Goal: Information Seeking & Learning: Learn about a topic

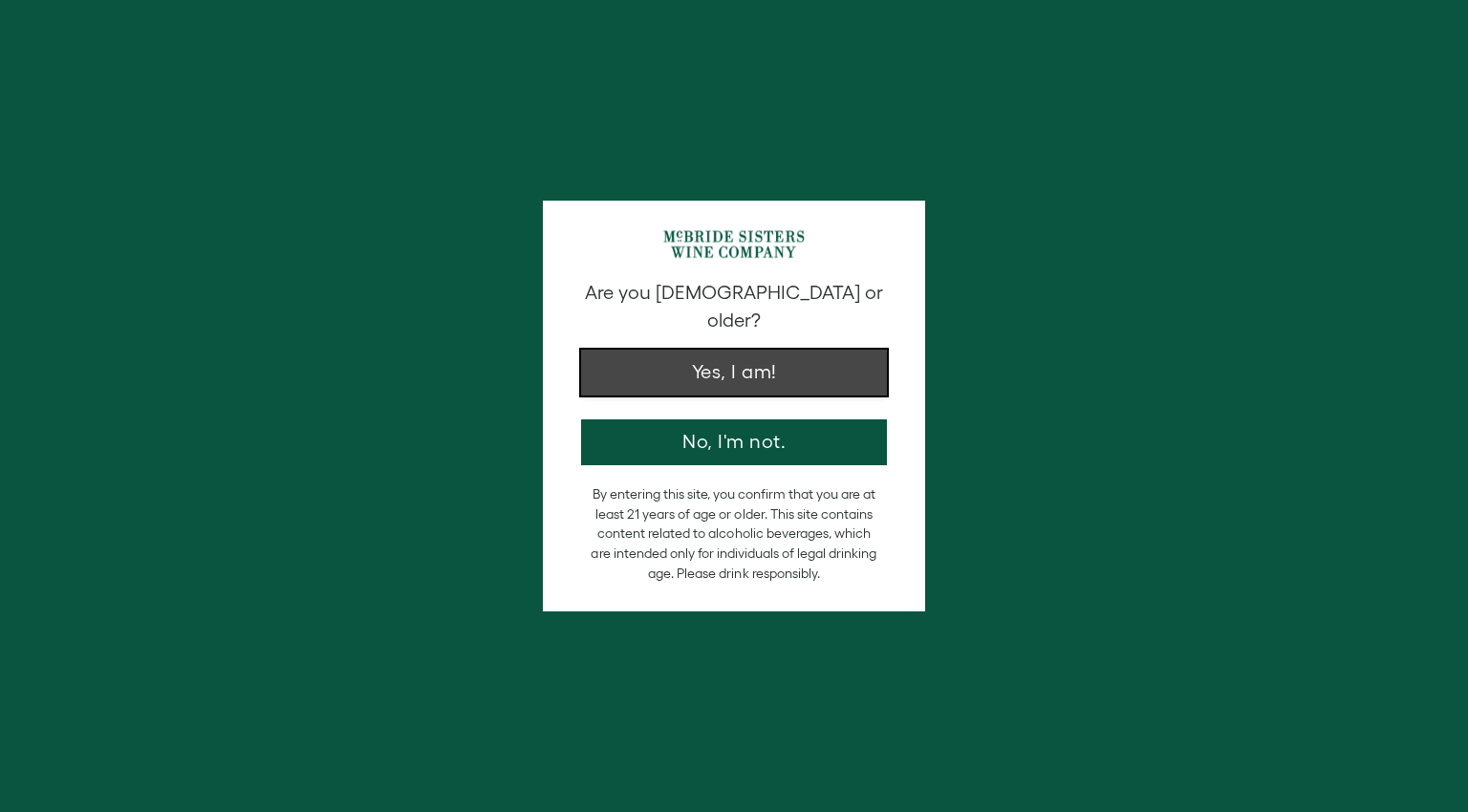
click at [724, 361] on button "Yes, I am!" at bounding box center [734, 373] width 306 height 46
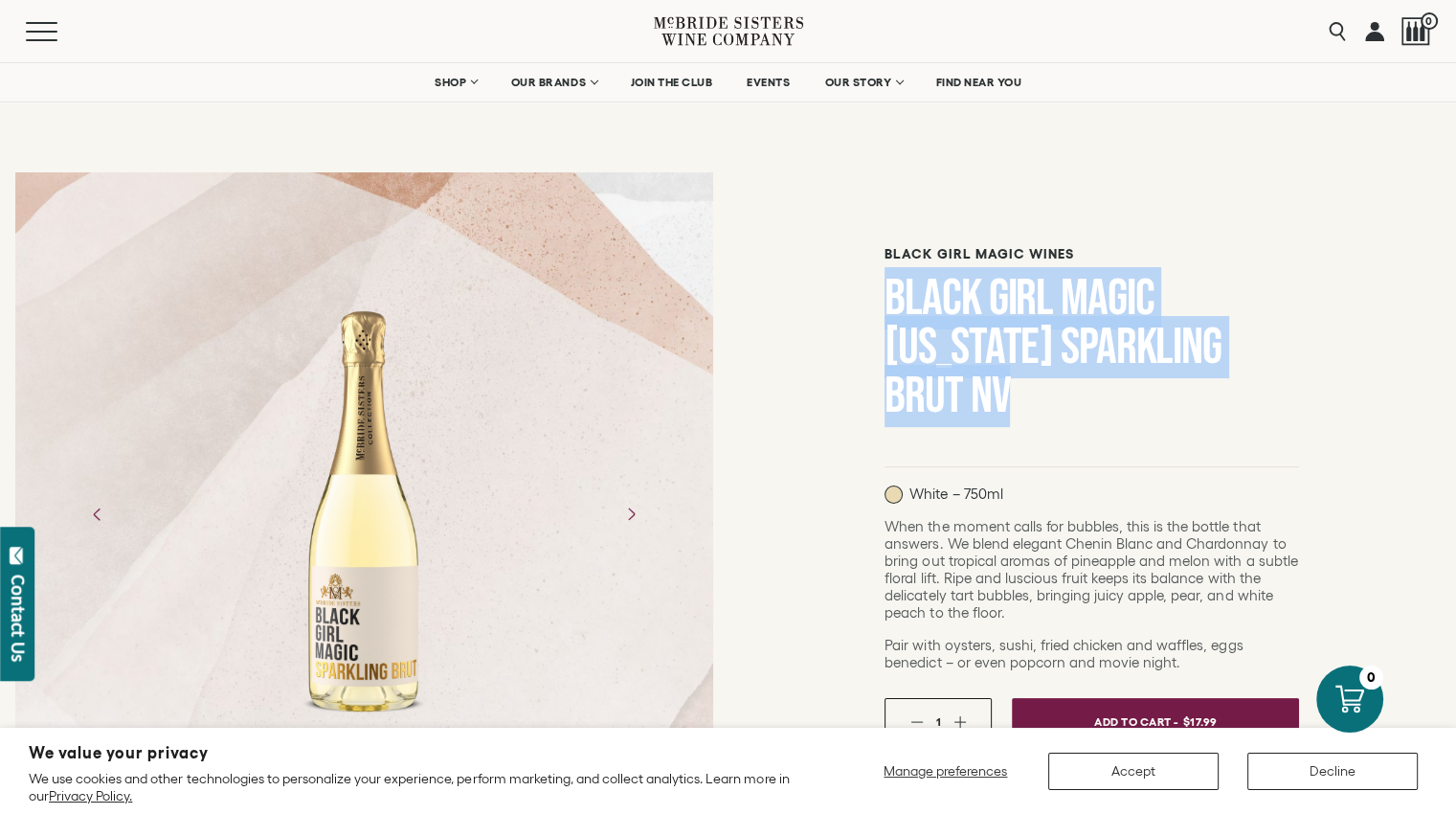
drag, startPoint x: 1022, startPoint y: 407, endPoint x: 874, endPoint y: 310, distance: 177.0
click at [874, 310] on div "Black Girl Magic Wines Black Girl Magic California Sparkling Brut NV White – 75…" at bounding box center [1092, 703] width 728 height 1093
copy h1 "Black Girl Magic [US_STATE] Sparkling Brut NV"
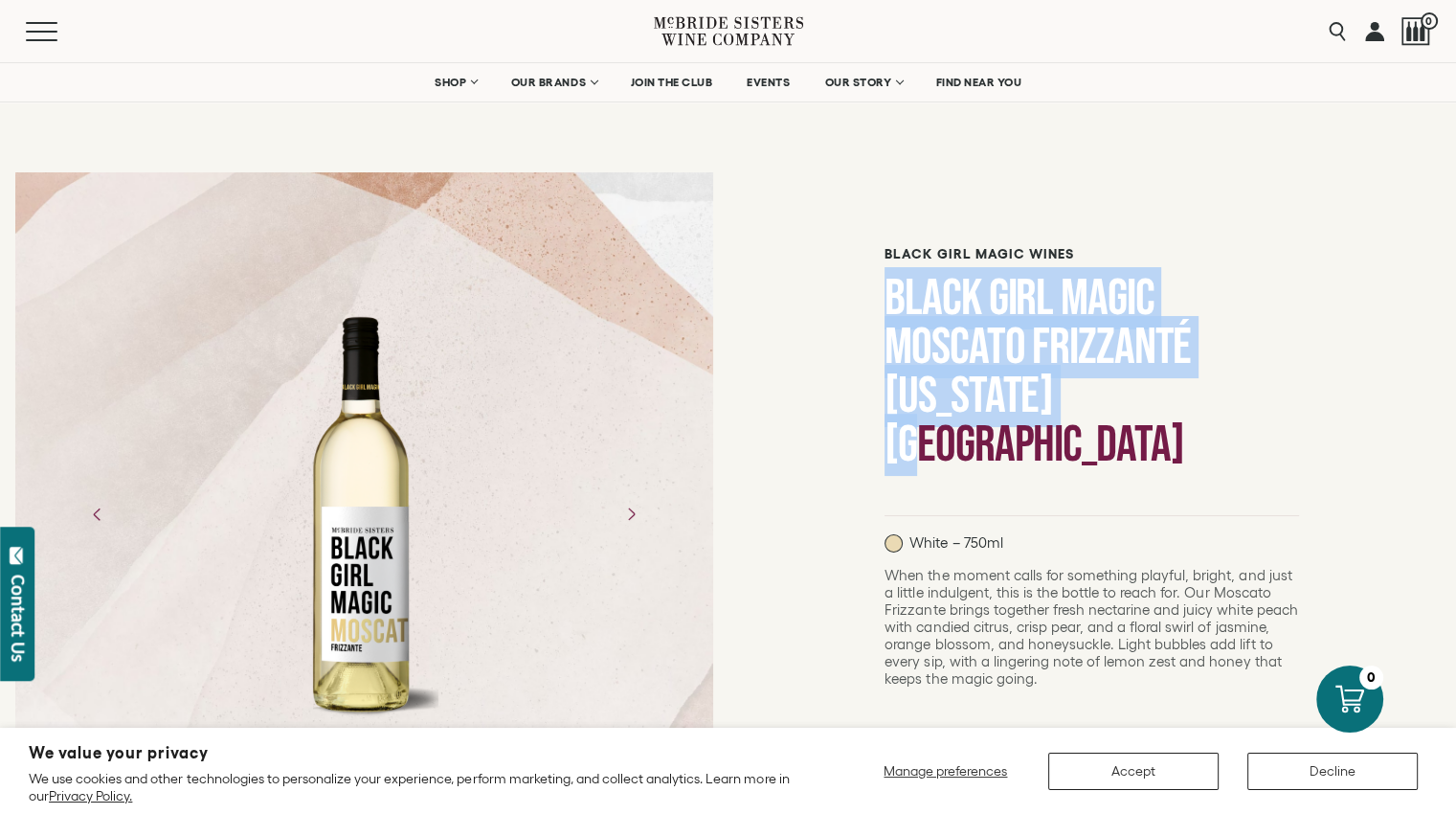
drag, startPoint x: 1267, startPoint y: 360, endPoint x: 881, endPoint y: 313, distance: 388.9
click at [881, 313] on div "Black Girl Magic Wines Black Girl Magic Moscato Frizzanté California NV White –…" at bounding box center [1092, 728] width 728 height 1142
copy h1 "Black Girl Magic Moscato Frizzanté [US_STATE] [GEOGRAPHIC_DATA]"
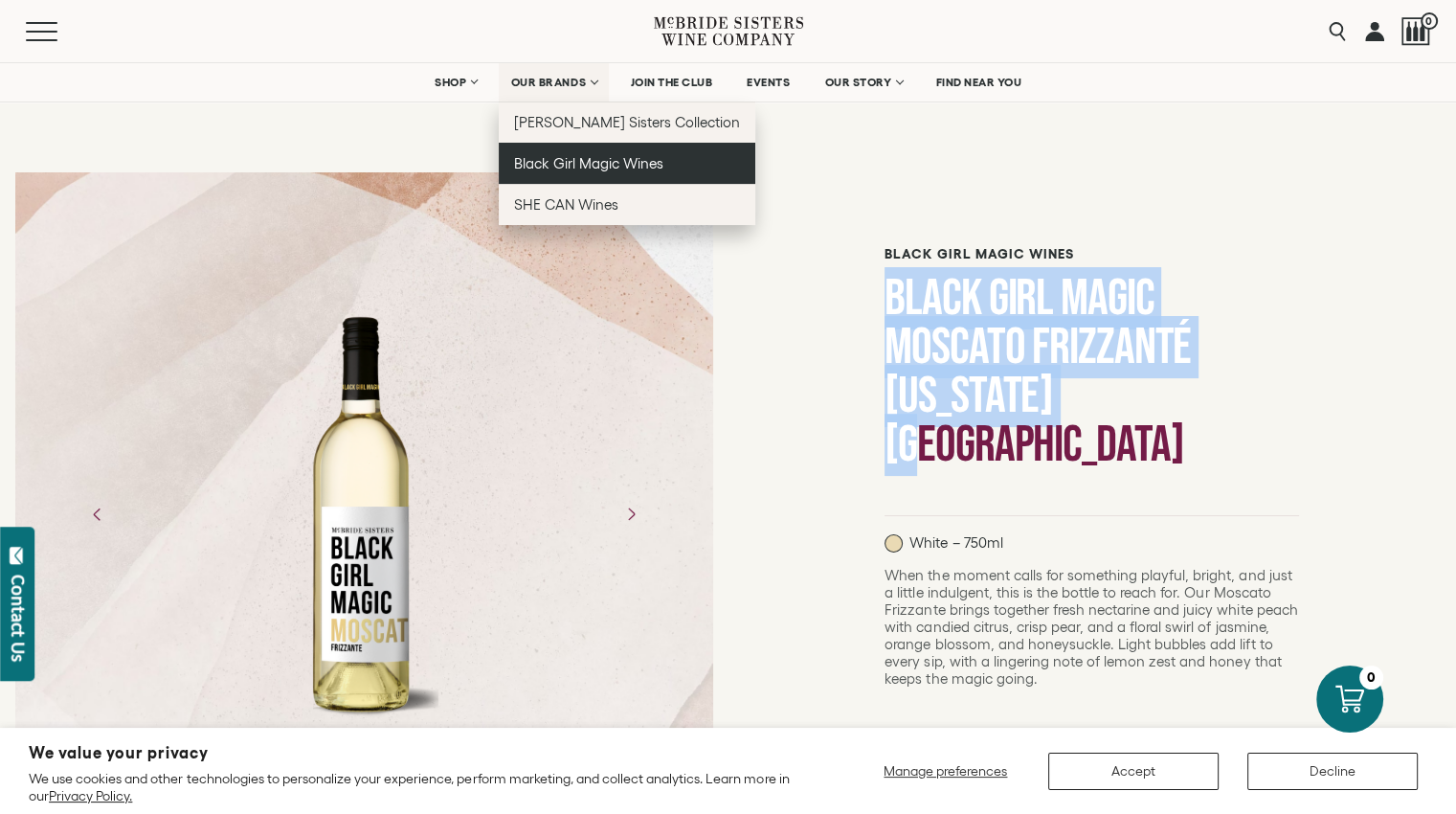
click at [571, 173] on link "Black Girl Magic Wines" at bounding box center [627, 163] width 258 height 41
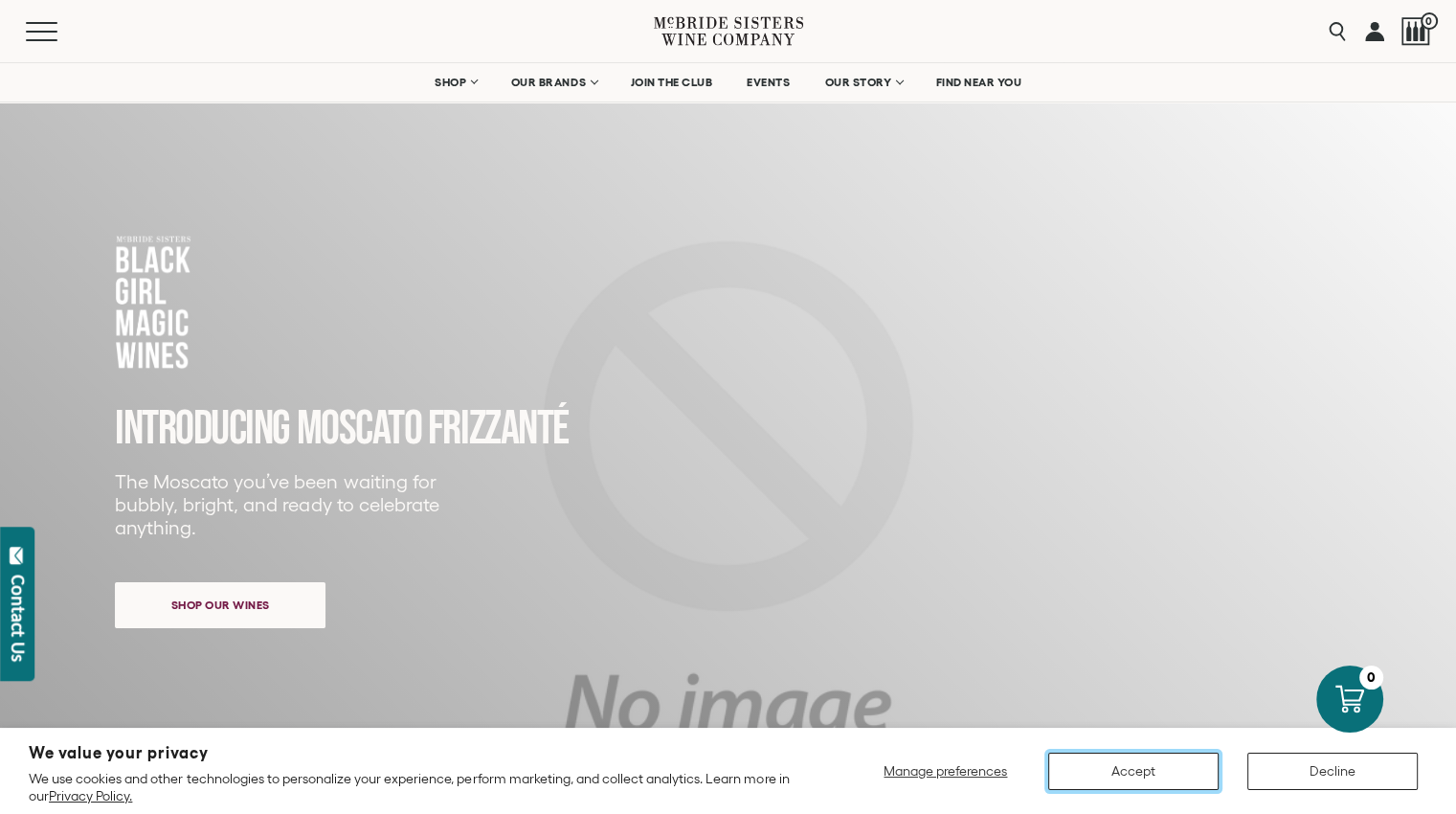
click at [1130, 773] on button "Accept" at bounding box center [1133, 771] width 170 height 37
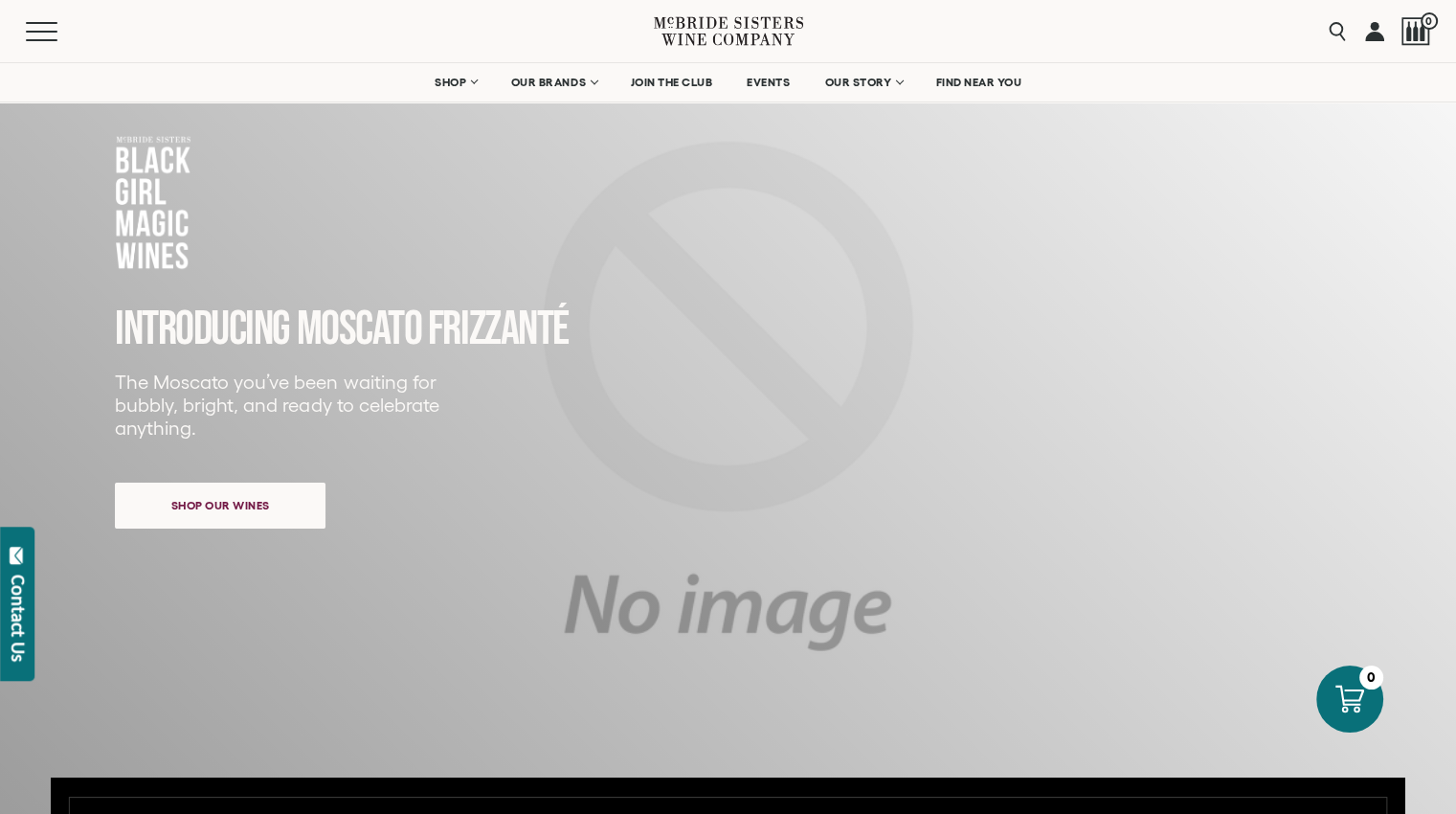
scroll to position [96, 0]
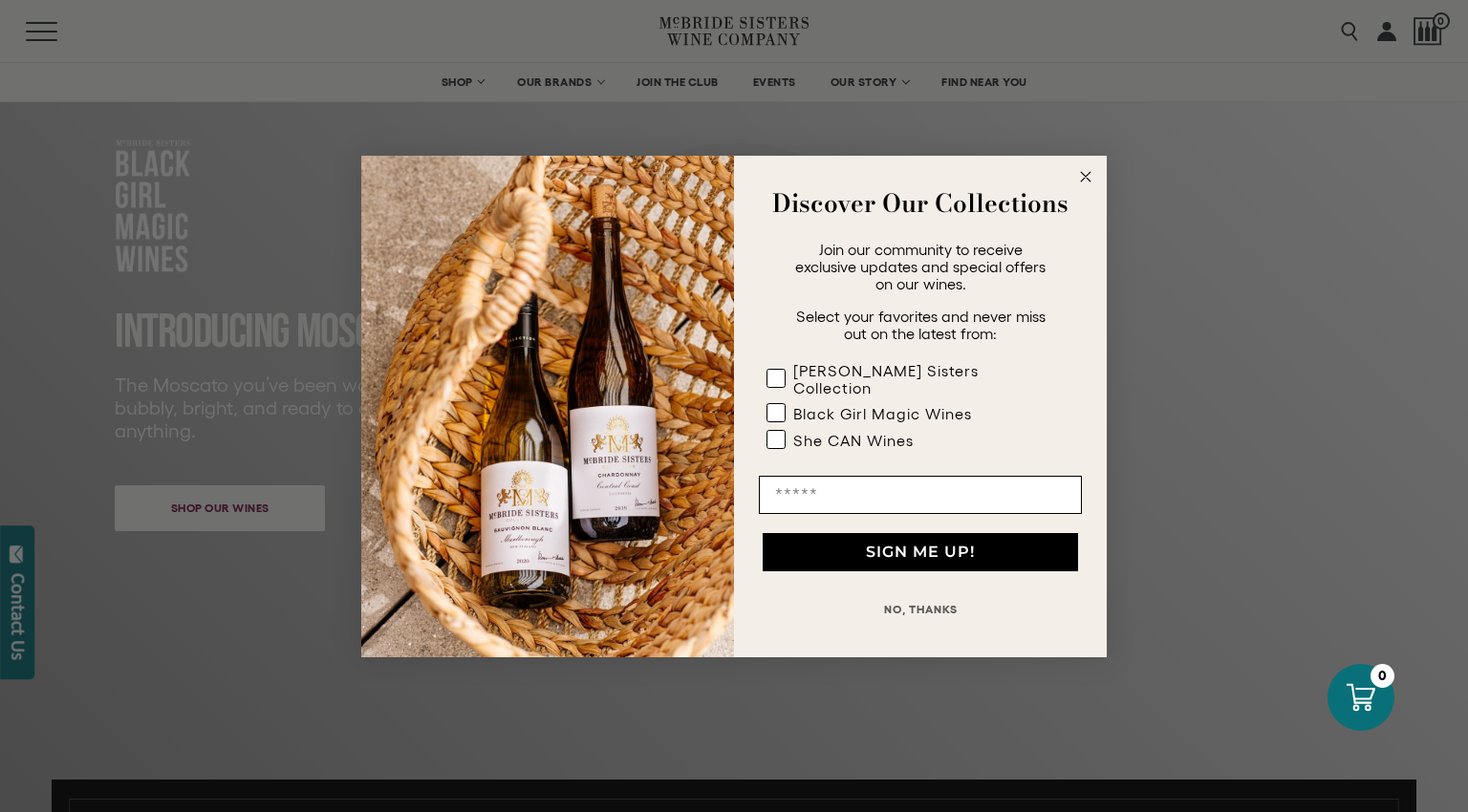
click at [268, 496] on div "Close dialog Discover Our Collections Join our community to receive exclusive u…" at bounding box center [734, 406] width 1468 height 812
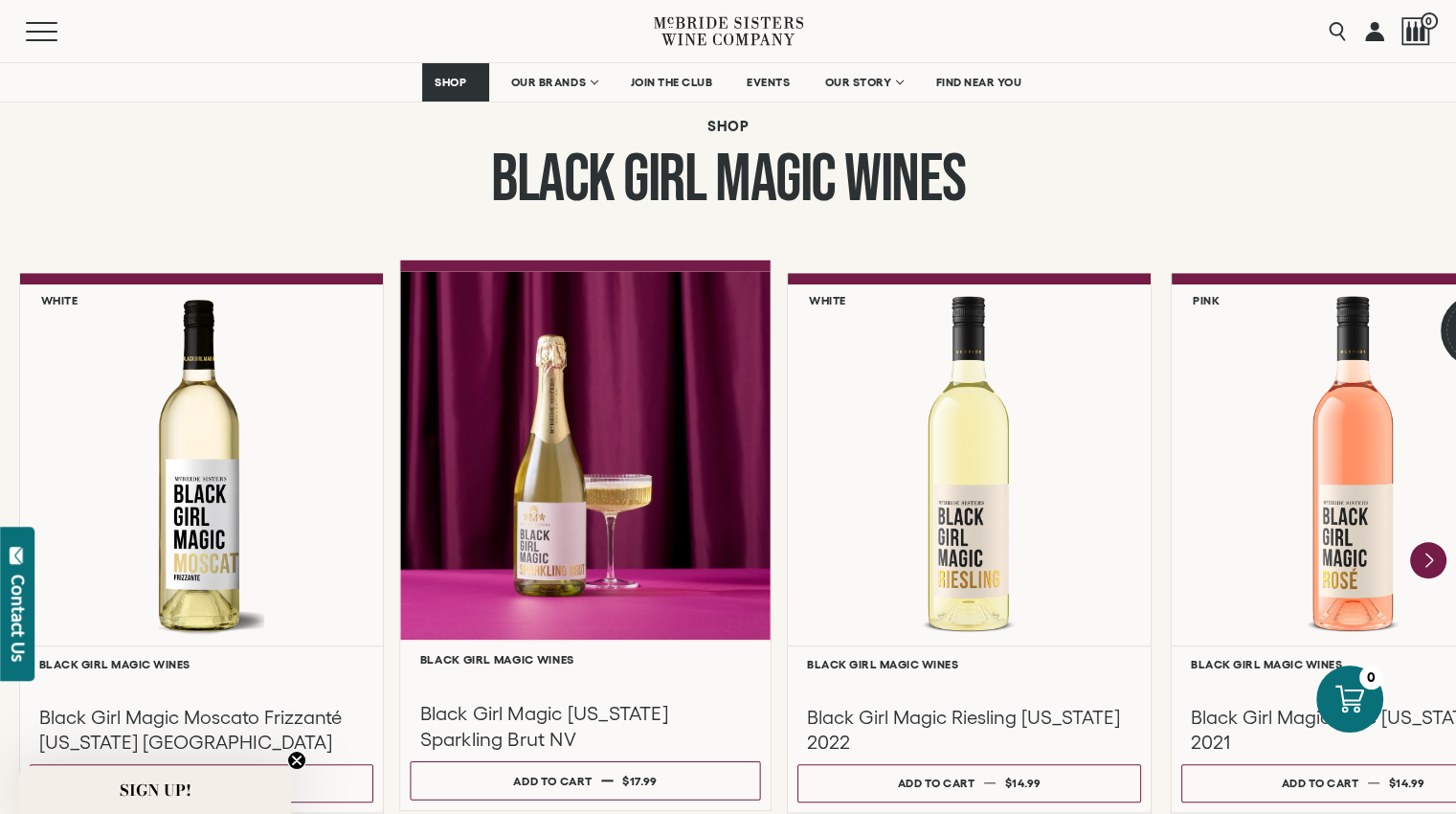
scroll to position [1627, 0]
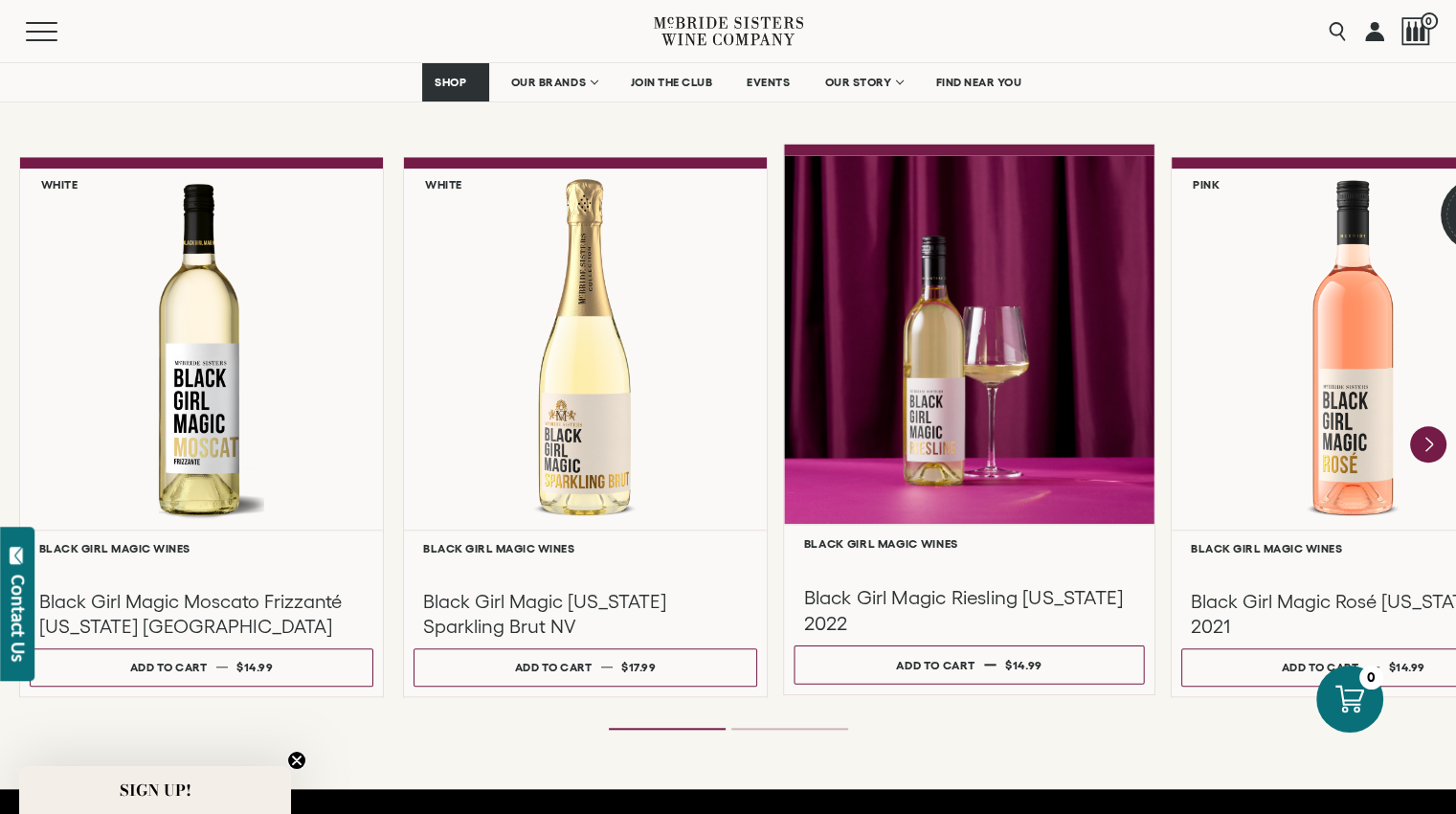
click at [875, 543] on h6 "Black Girl Magic Wines" at bounding box center [970, 542] width 331 height 12
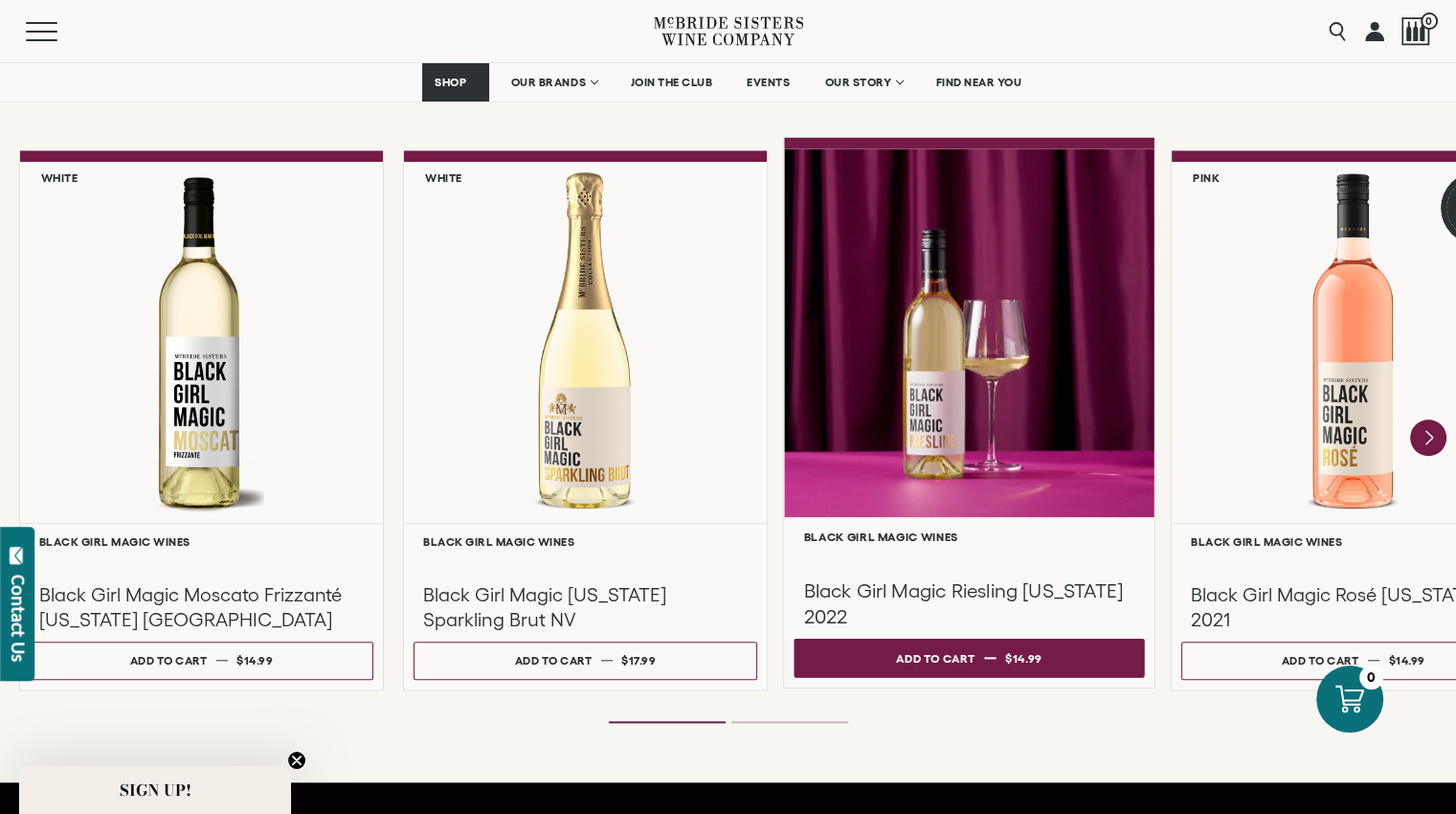
scroll to position [1627, 0]
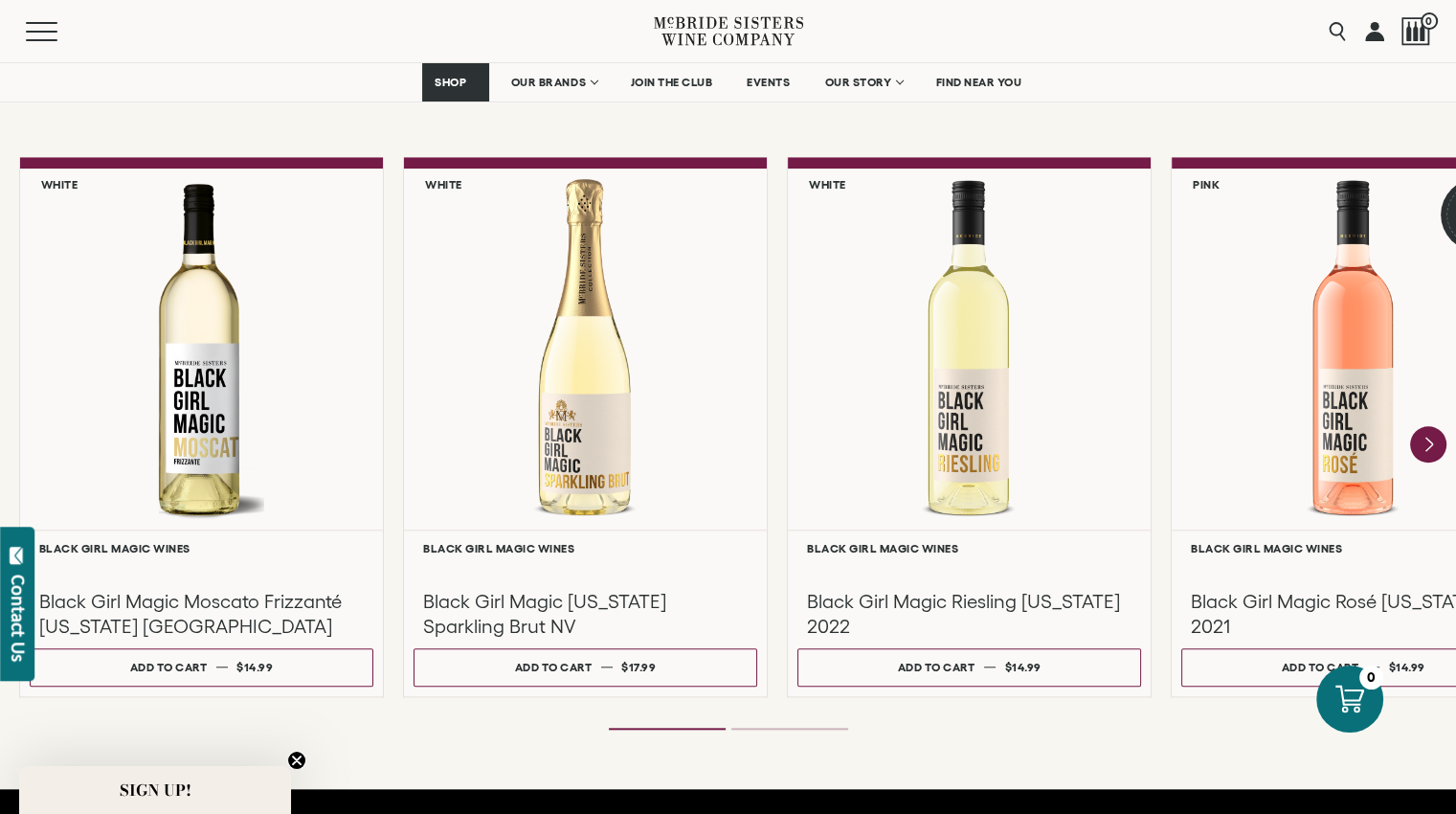
click at [782, 726] on ol at bounding box center [728, 729] width 766 height 8
click at [1423, 445] on icon "Next" at bounding box center [1428, 445] width 40 height 40
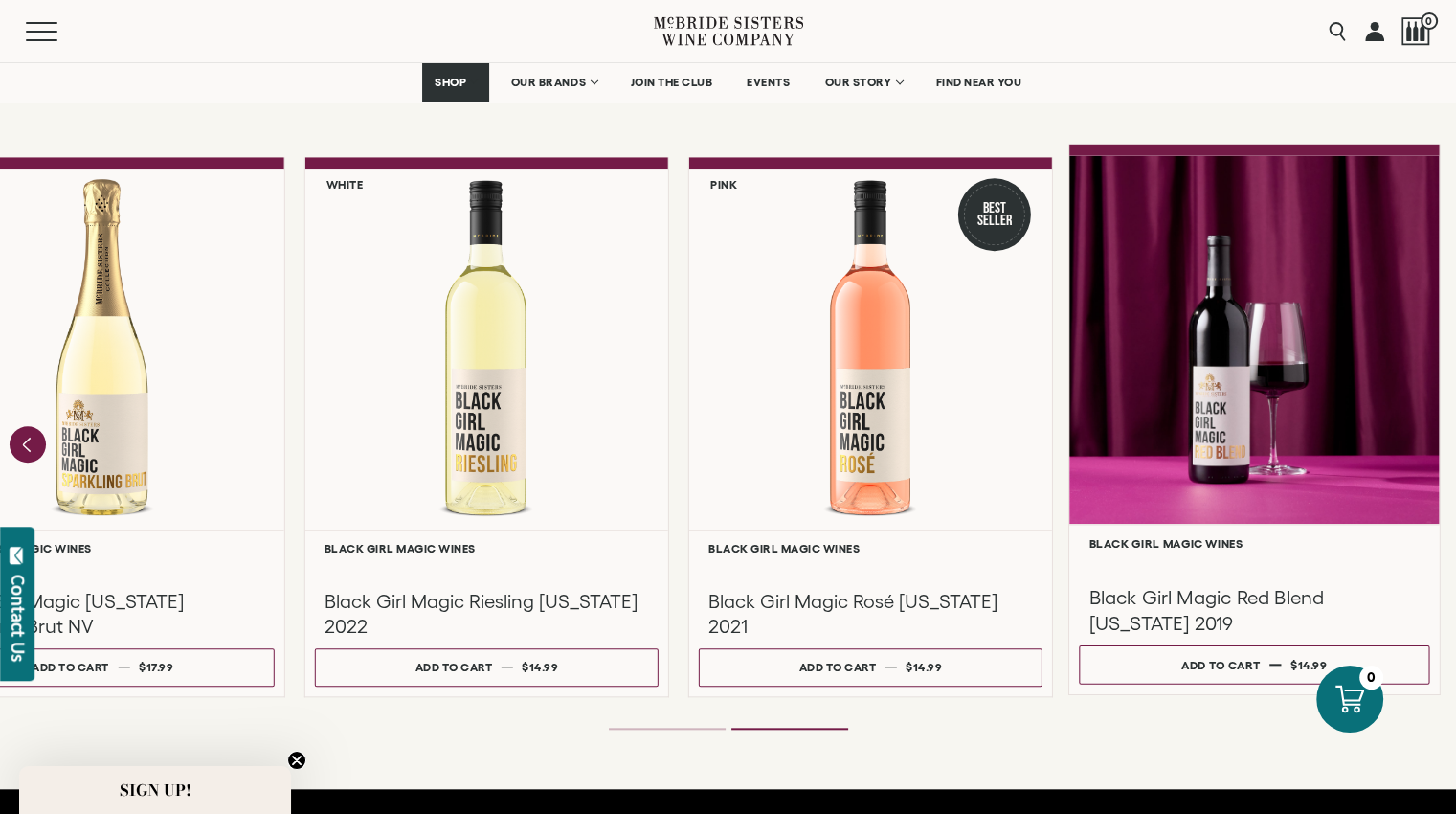
click at [1223, 392] on div at bounding box center [1254, 339] width 370 height 369
